Goal: Complete application form: Complete application form

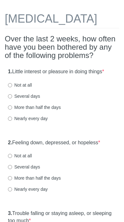
scroll to position [54, 0]
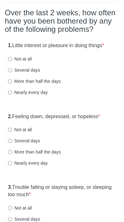
click at [30, 84] on label "More than half the days" at bounding box center [34, 81] width 53 height 6
click at [12, 83] on input "More than half the days" at bounding box center [10, 81] width 4 height 4
radio input "true"
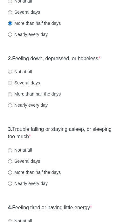
scroll to position [111, 0]
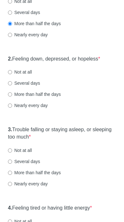
click at [30, 92] on html "Patient Health Questionnaire-9 Over the last 2 weeks, how often have you been b…" at bounding box center [62, 0] width 124 height 222
click at [30, 86] on label "Several days" at bounding box center [24, 83] width 32 height 6
click at [12, 85] on input "Several days" at bounding box center [10, 83] width 4 height 4
radio input "true"
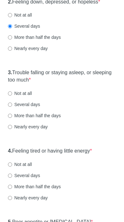
scroll to position [172, 0]
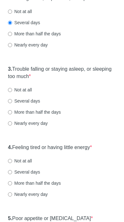
click at [30, 127] on label "Nearly every day" at bounding box center [28, 123] width 40 height 6
click at [12, 126] on input "Nearly every day" at bounding box center [10, 124] width 4 height 4
radio input "true"
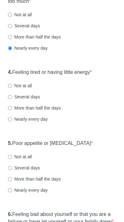
scroll to position [247, 0]
click at [25, 111] on label "More than half the days" at bounding box center [34, 108] width 53 height 6
click at [12, 110] on input "More than half the days" at bounding box center [10, 108] width 4 height 4
radio input "true"
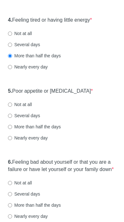
scroll to position [299, 0]
click at [20, 130] on label "More than half the days" at bounding box center [34, 127] width 53 height 6
click at [12, 129] on input "More than half the days" at bounding box center [10, 127] width 4 height 4
radio input "true"
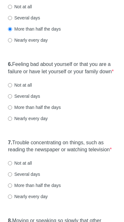
scroll to position [397, 0]
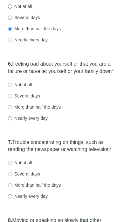
click at [12, 110] on input "More than half the days" at bounding box center [10, 107] width 4 height 4
radio input "true"
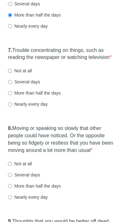
scroll to position [490, 0]
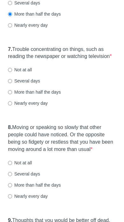
click at [14, 111] on div "7. Trouble concentrating on things, such as reading the newspaper or watching t…" at bounding box center [62, 80] width 115 height 74
click at [12, 94] on input "More than half the days" at bounding box center [10, 92] width 4 height 4
radio input "true"
click at [12, 105] on input "Nearly every day" at bounding box center [10, 103] width 4 height 4
radio input "true"
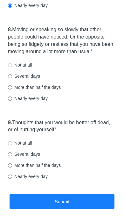
scroll to position [588, 0]
click at [13, 68] on label "Not at all" at bounding box center [20, 65] width 24 height 6
click at [12, 67] on input "Not at all" at bounding box center [10, 65] width 4 height 4
radio input "true"
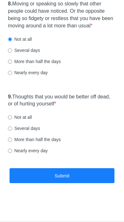
scroll to position [635, 0]
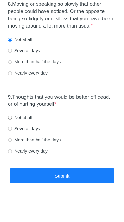
click at [10, 118] on input "Not at all" at bounding box center [10, 118] width 4 height 4
radio input "true"
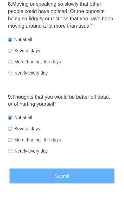
click at [39, 171] on button "Submit" at bounding box center [62, 175] width 105 height 15
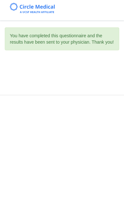
scroll to position [0, 0]
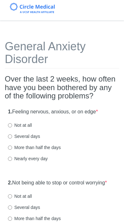
click at [28, 125] on label "Not at all" at bounding box center [20, 125] width 24 height 6
click at [12, 125] on input "Not at all" at bounding box center [10, 125] width 4 height 4
radio input "true"
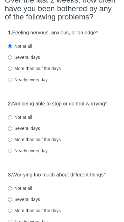
scroll to position [79, 0]
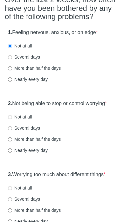
click at [25, 132] on label "Several days" at bounding box center [24, 128] width 32 height 6
click at [12, 131] on input "Several days" at bounding box center [10, 128] width 4 height 4
radio input "true"
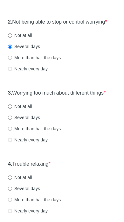
scroll to position [161, 0]
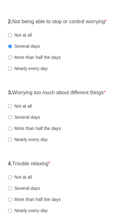
click at [26, 121] on label "Several days" at bounding box center [24, 117] width 32 height 6
click at [12, 120] on input "Several days" at bounding box center [10, 118] width 4 height 4
radio input "true"
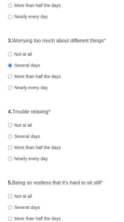
scroll to position [214, 0]
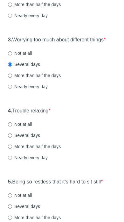
click at [24, 128] on label "Not at all" at bounding box center [20, 124] width 24 height 6
click at [12, 127] on input "Not at all" at bounding box center [10, 125] width 4 height 4
radio input "true"
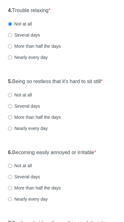
scroll to position [314, 0]
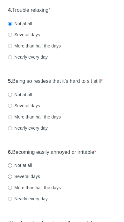
click at [23, 126] on div "5. Being so restless that it's hard to sit still * Not at all Several days More…" at bounding box center [62, 108] width 115 height 66
click at [21, 120] on label "More than half the days" at bounding box center [34, 117] width 53 height 6
click at [12, 119] on input "More than half the days" at bounding box center [10, 117] width 4 height 4
radio input "true"
click at [15, 132] on label "Nearly every day" at bounding box center [28, 128] width 40 height 6
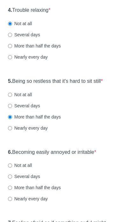
click at [12, 131] on input "Nearly every day" at bounding box center [10, 128] width 4 height 4
radio input "true"
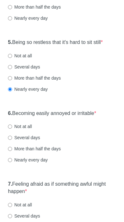
scroll to position [354, 0]
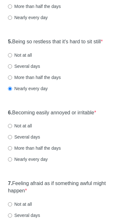
click at [20, 140] on label "Several days" at bounding box center [24, 137] width 32 height 6
click at [12, 139] on input "Several days" at bounding box center [10, 137] width 4 height 4
radio input "true"
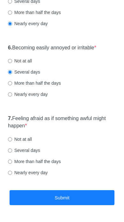
scroll to position [419, 0]
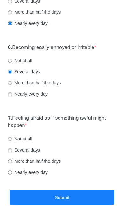
click at [34, 153] on label "Several days" at bounding box center [24, 150] width 32 height 6
click at [12, 152] on input "Several days" at bounding box center [10, 150] width 4 height 4
radio input "true"
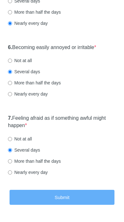
click at [63, 203] on button "Submit" at bounding box center [62, 197] width 105 height 15
